Goal: Task Accomplishment & Management: Manage account settings

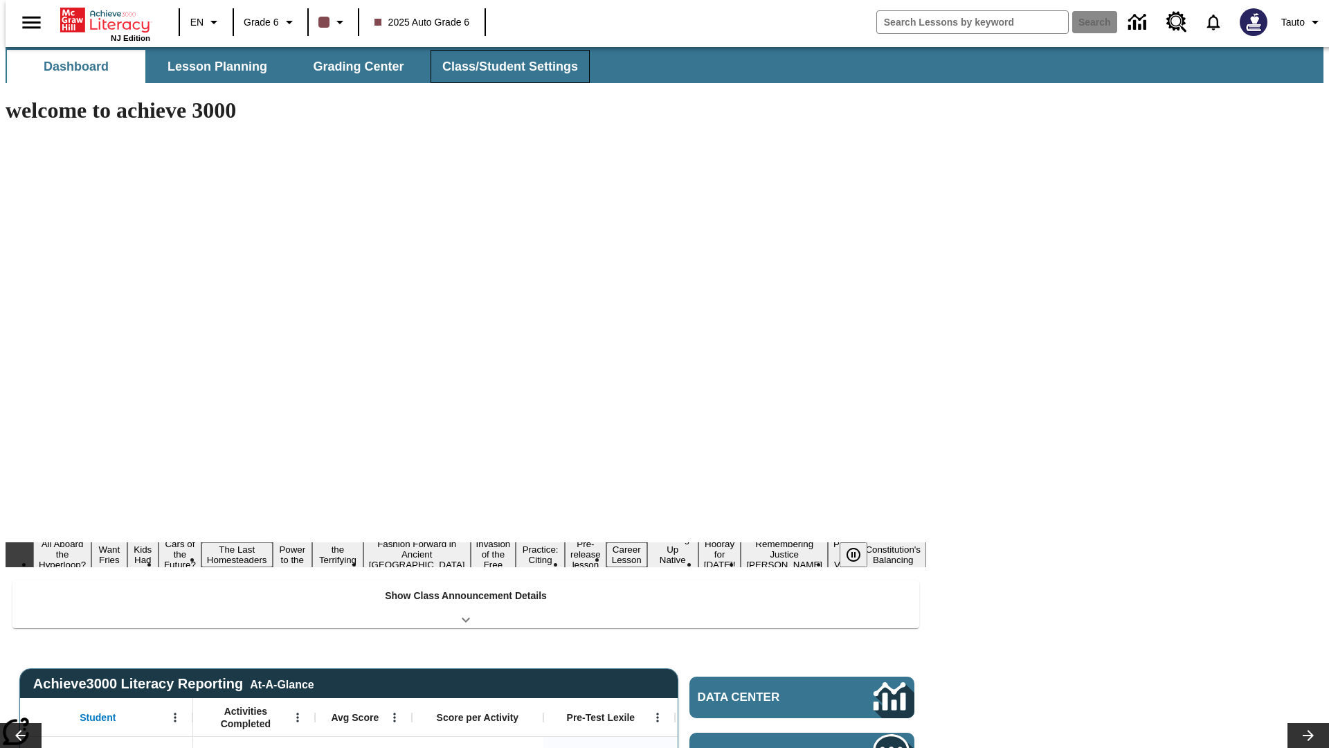
click at [503, 66] on button "Class/Student Settings" at bounding box center [510, 66] width 159 height 33
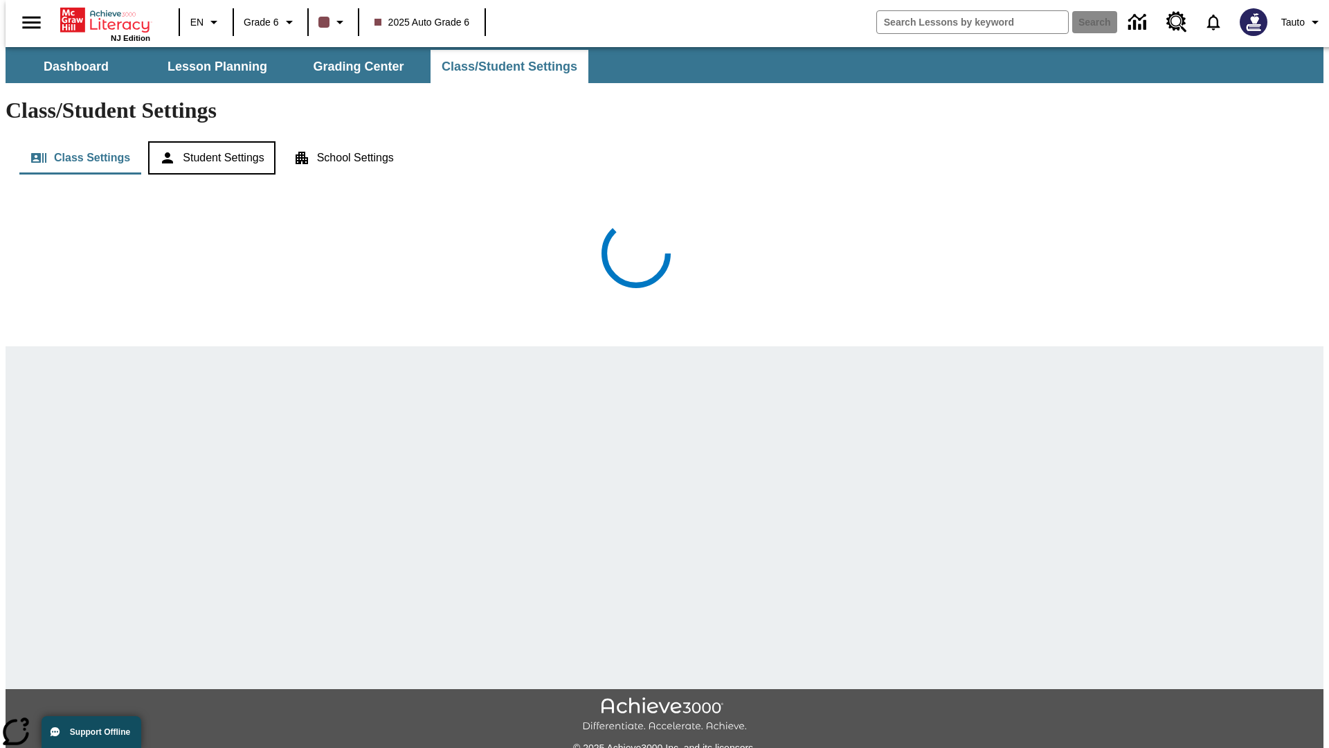
click at [208, 141] on button "Student Settings" at bounding box center [211, 157] width 127 height 33
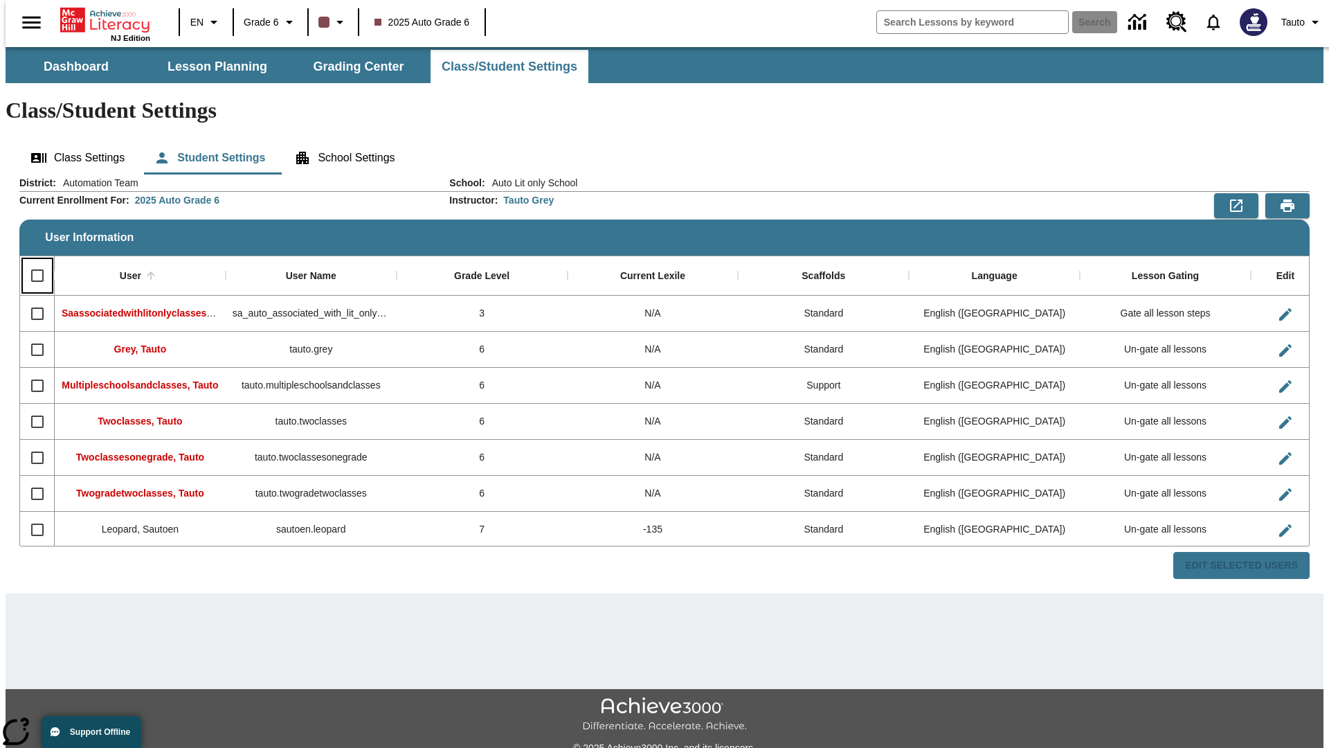
click at [31, 261] on input "Select all rows" at bounding box center [37, 275] width 29 height 29
checkbox input "true"
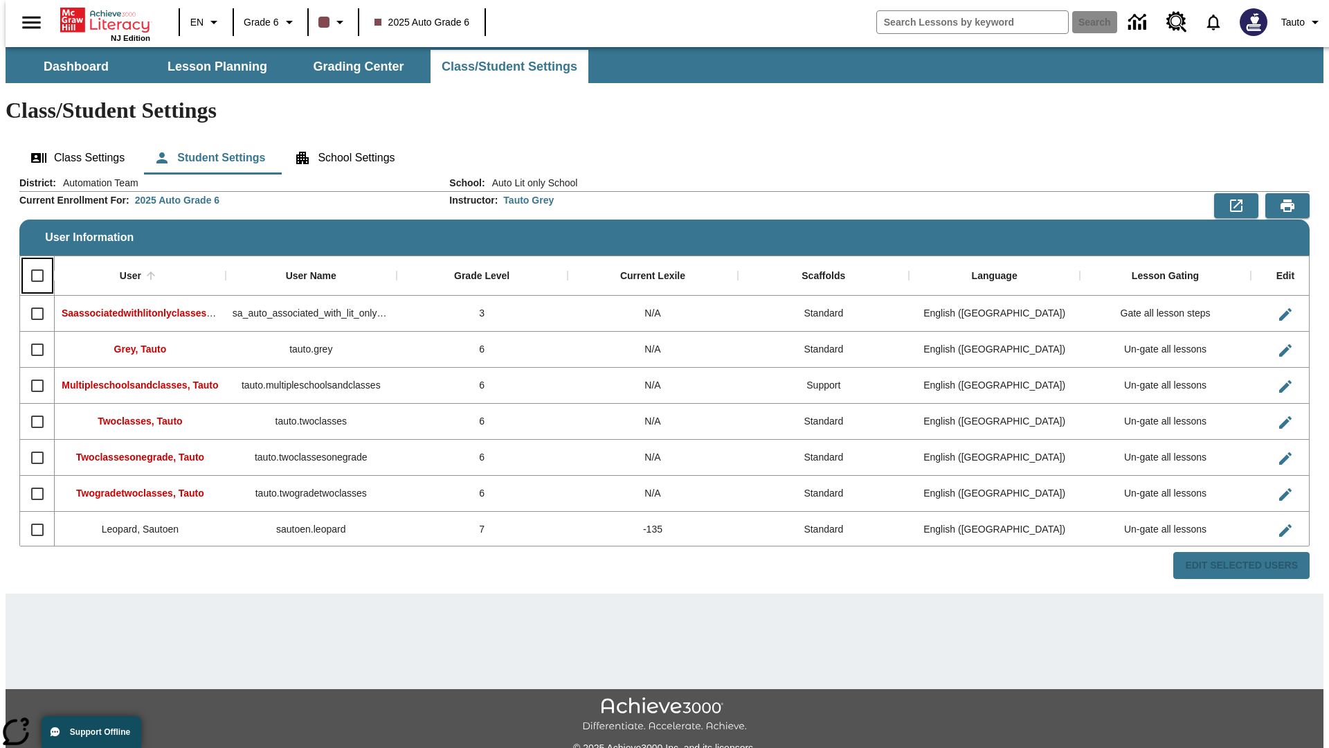
checkbox input "true"
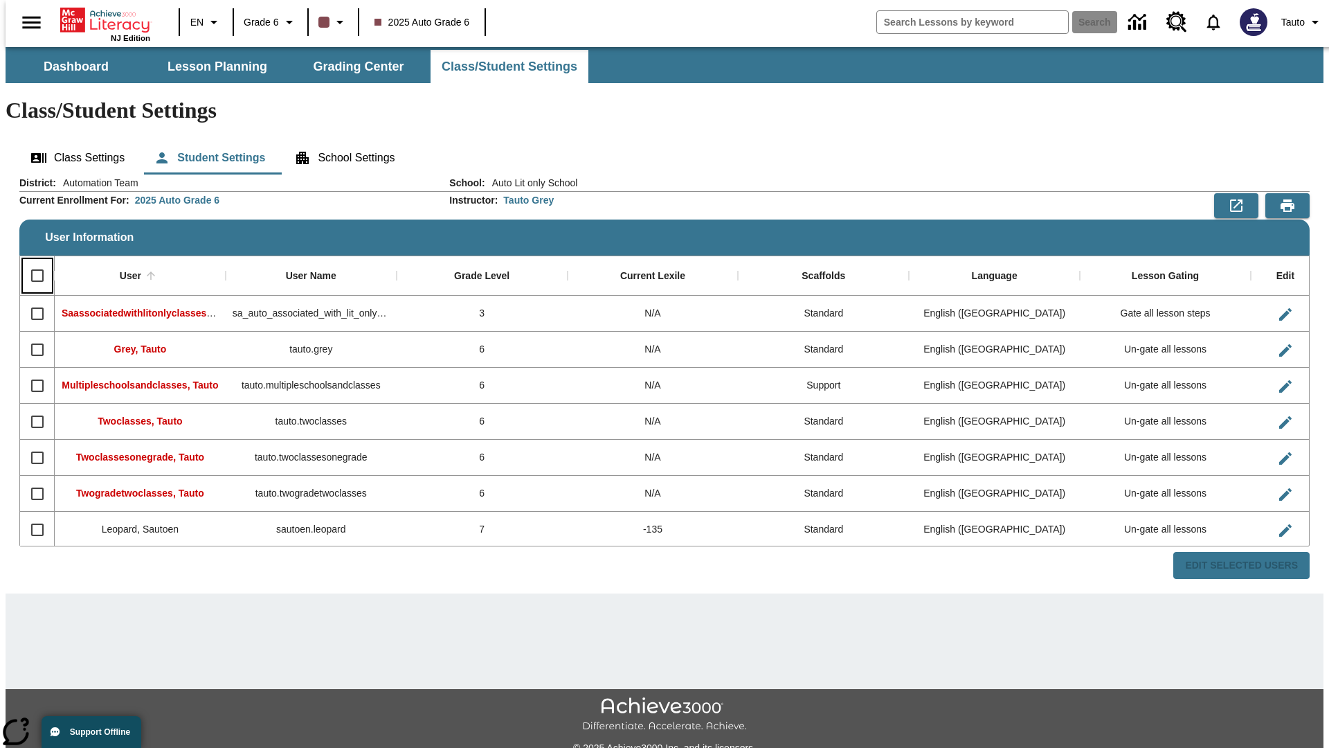
checkbox input "true"
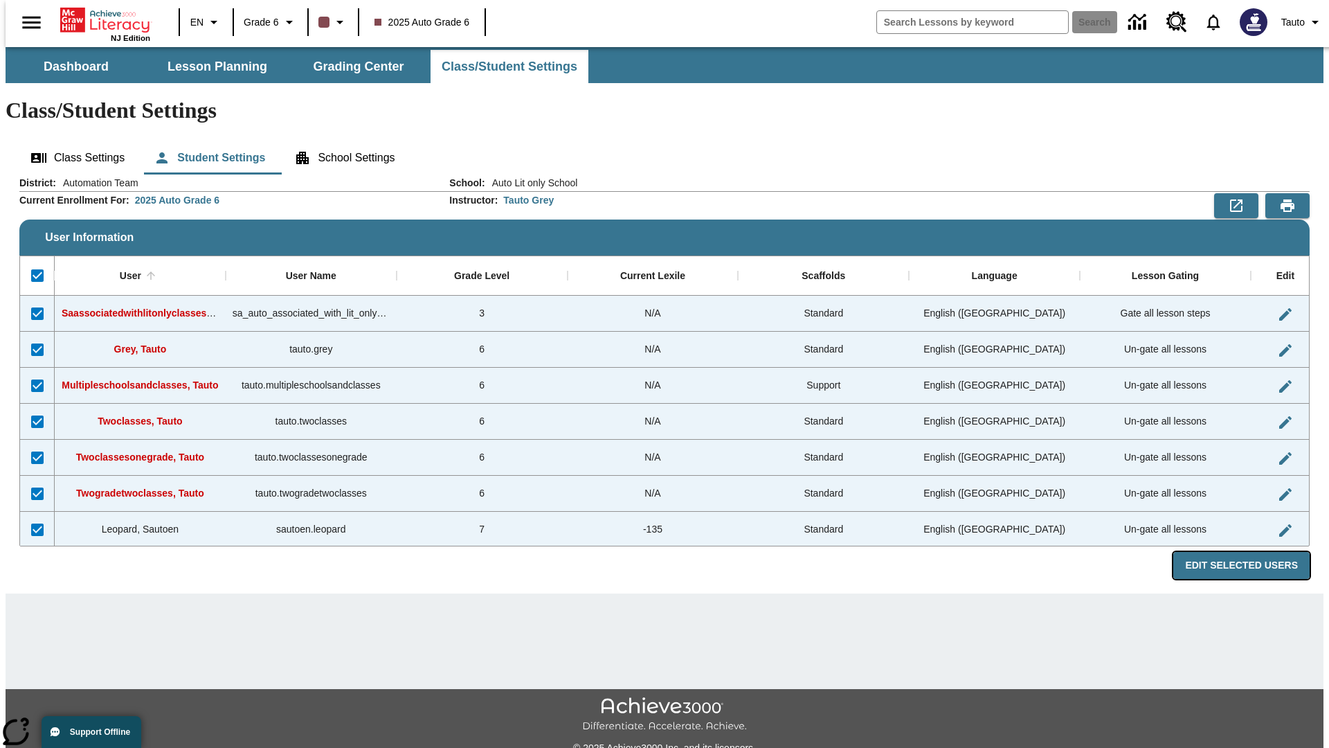
click at [1252, 552] on button "Edit Selected Users" at bounding box center [1242, 565] width 136 height 27
